Goal: Use online tool/utility: Utilize a website feature to perform a specific function

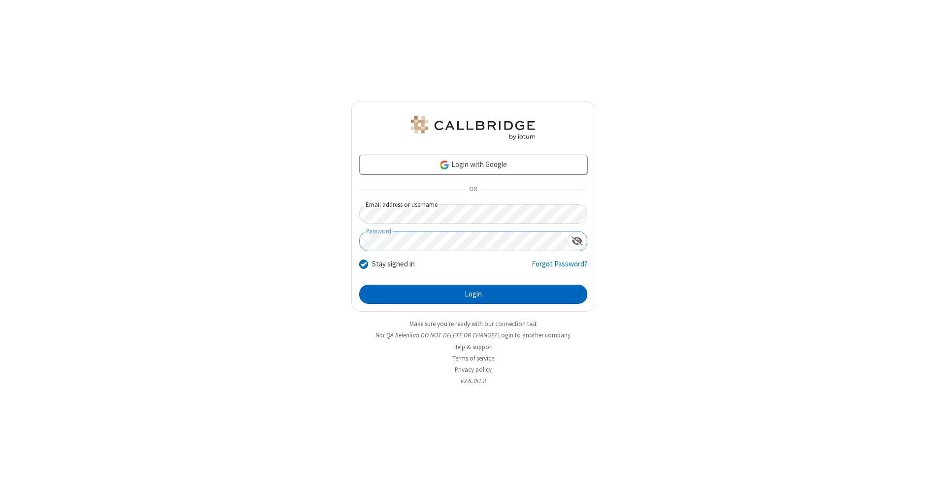
click at [473, 294] on button "Login" at bounding box center [473, 295] width 228 height 20
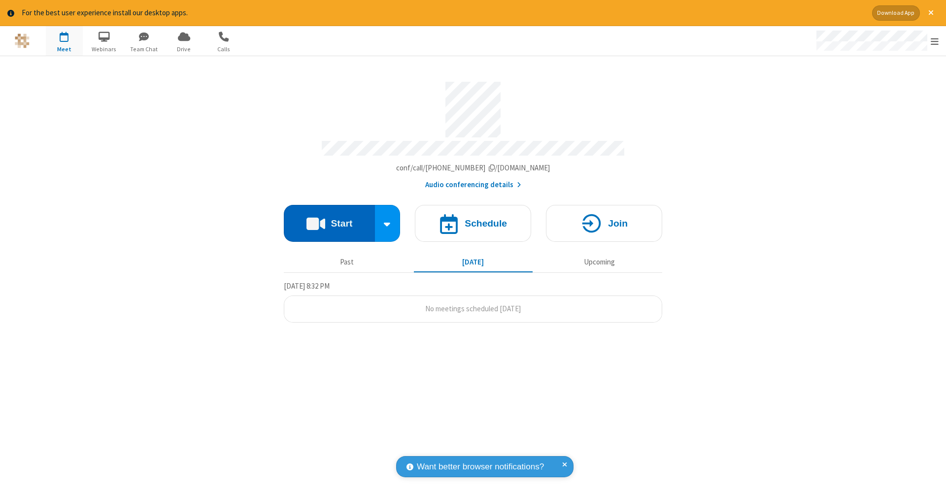
click at [329, 218] on button "Start" at bounding box center [329, 223] width 91 height 37
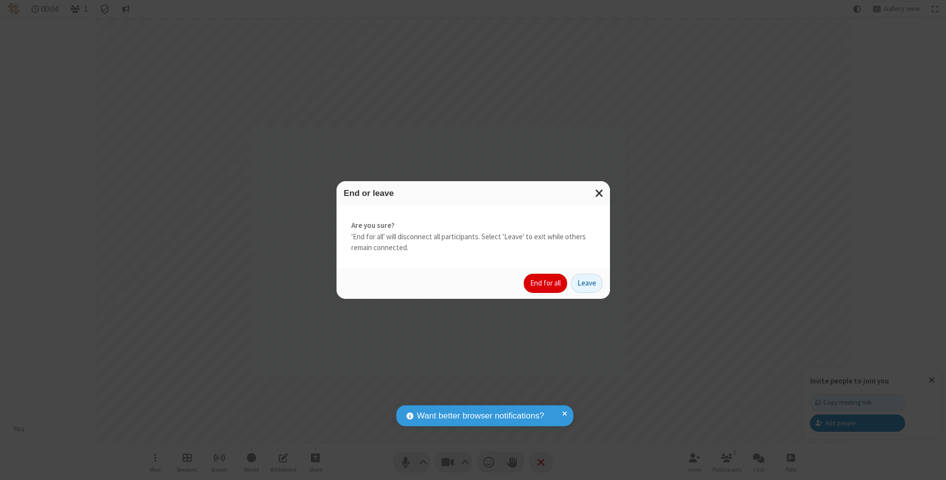
click at [546, 283] on button "End for all" at bounding box center [544, 284] width 43 height 20
